Goal: Information Seeking & Learning: Learn about a topic

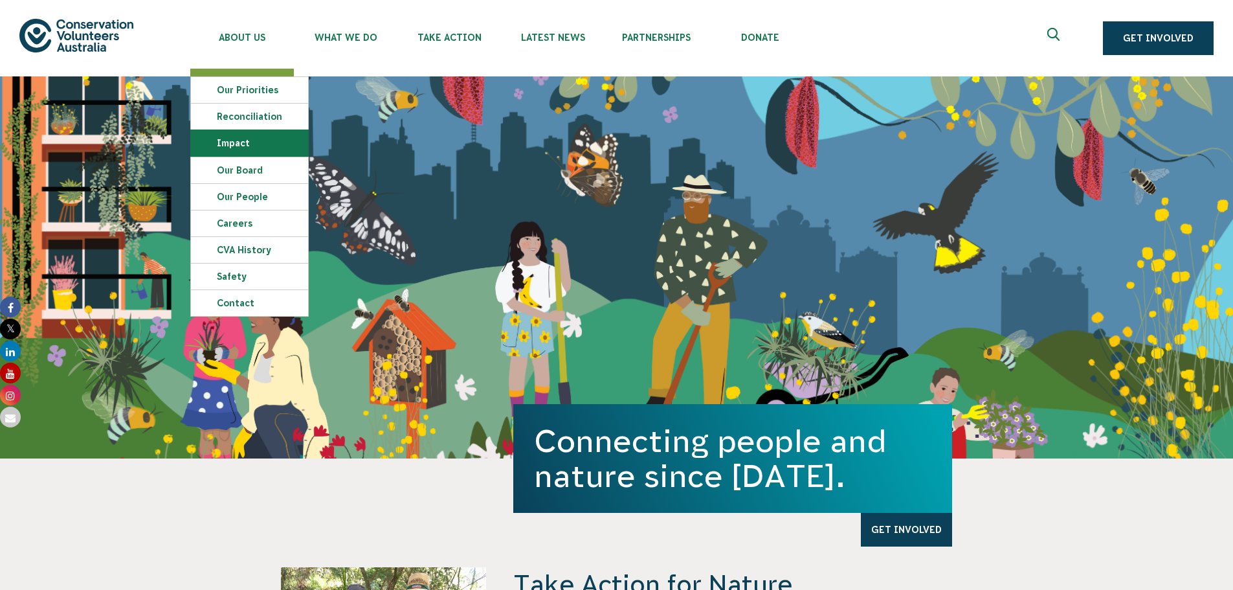
click at [234, 142] on link "Impact" at bounding box center [249, 143] width 117 height 26
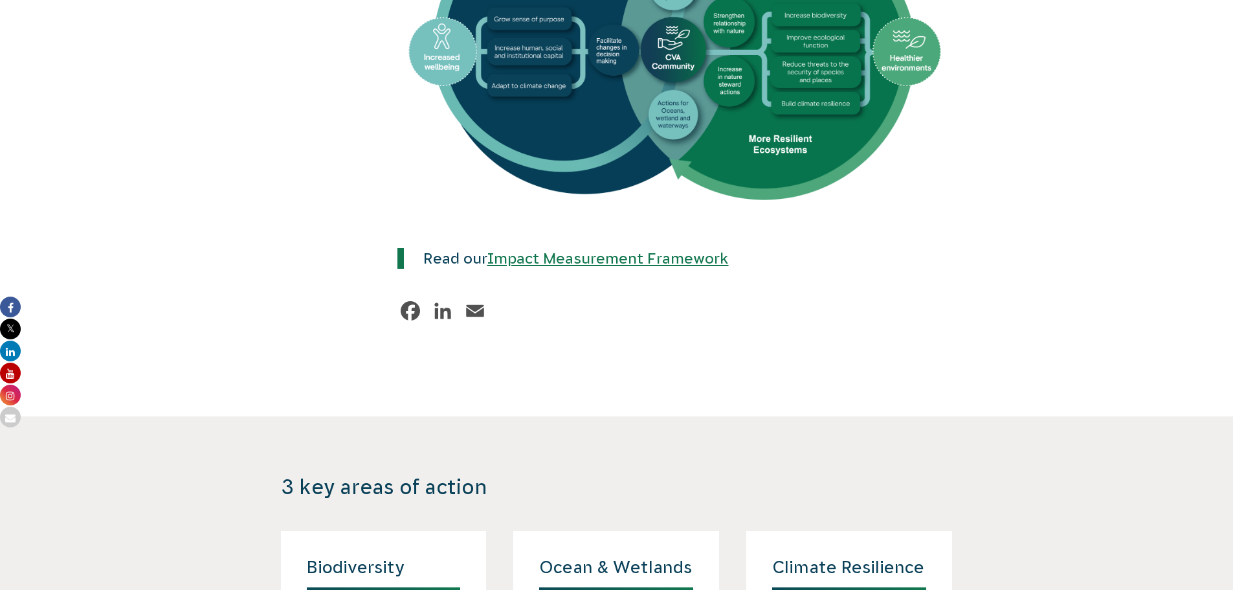
scroll to position [906, 0]
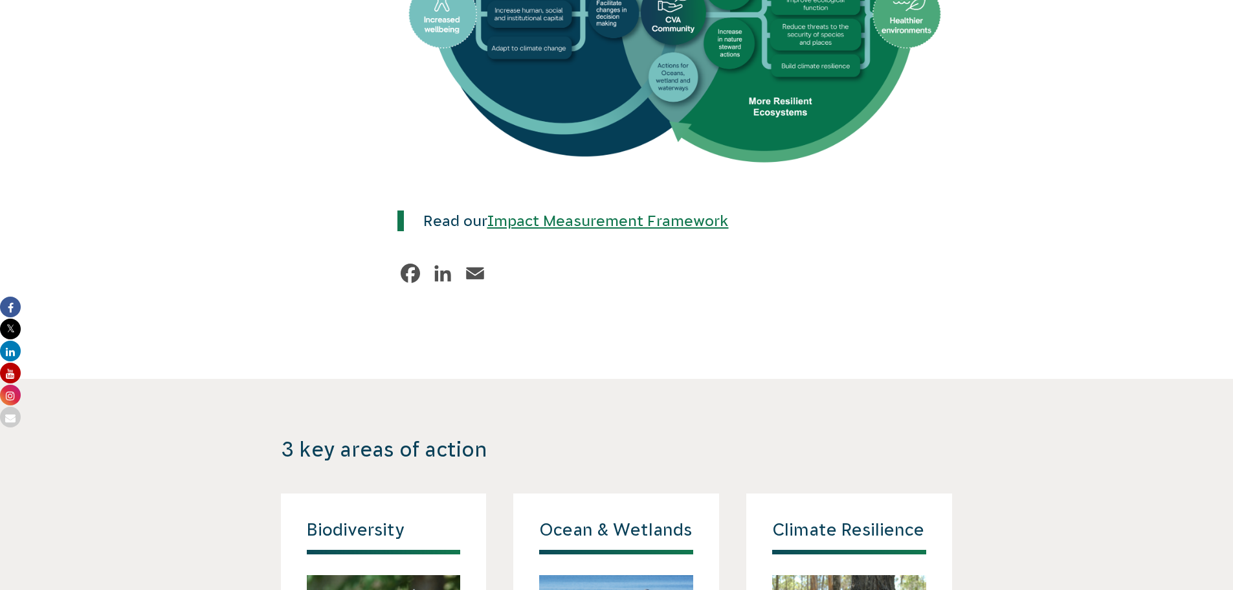
click at [579, 212] on link "Impact Measurement Framework" at bounding box center [607, 220] width 241 height 17
